Goal: Task Accomplishment & Management: Use online tool/utility

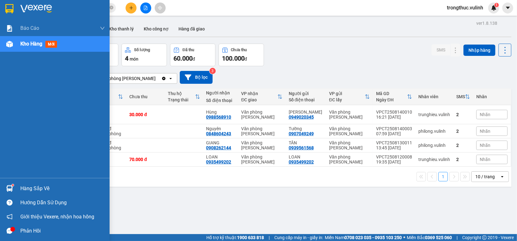
click at [8, 187] on img at bounding box center [9, 188] width 7 height 7
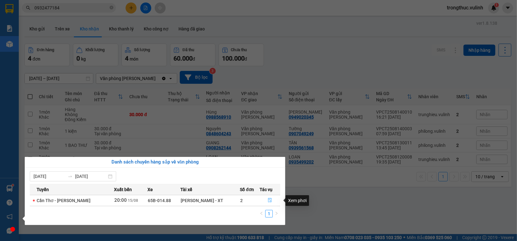
click at [269, 201] on icon "file-done" at bounding box center [270, 200] width 4 height 4
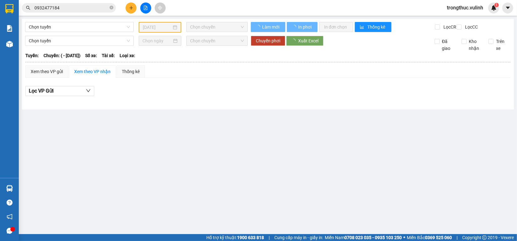
type input "15/08/2025"
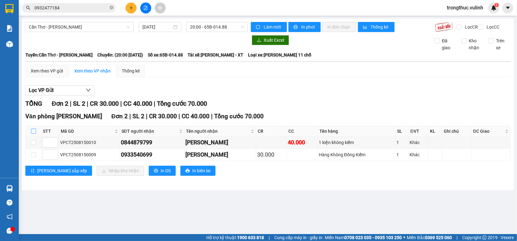
click at [35, 134] on input "checkbox" at bounding box center [33, 130] width 5 height 5
checkbox input "true"
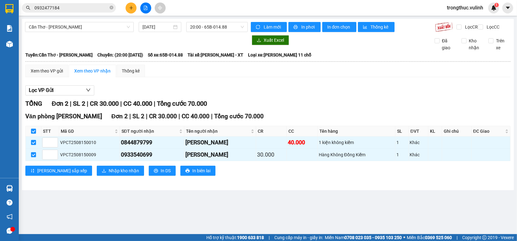
click at [92, 171] on div "Văn phòng Cao Thắng Đơn 2 | SL 2 | CR 30.000 | CC 40.000 | Tổng cước 70.000 STT…" at bounding box center [267, 146] width 485 height 69
click at [109, 174] on span "Nhập kho nhận" at bounding box center [124, 170] width 30 height 7
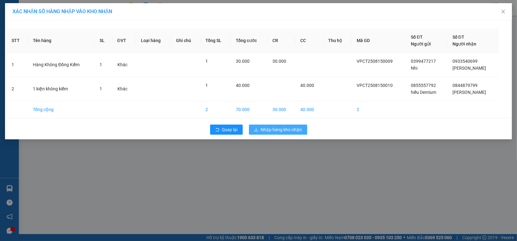
click at [272, 129] on span "Nhập hàng kho nhận" at bounding box center [281, 129] width 41 height 7
